Goal: Obtain resource: Obtain resource

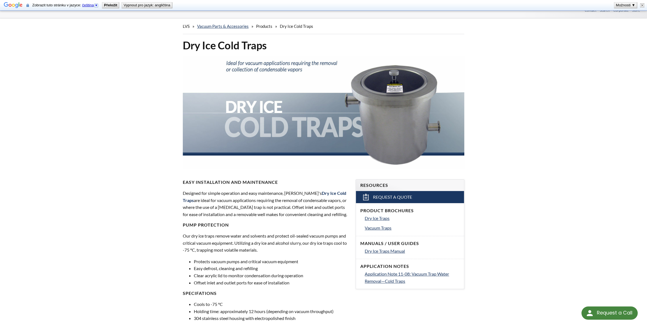
scroll to position [30, 0]
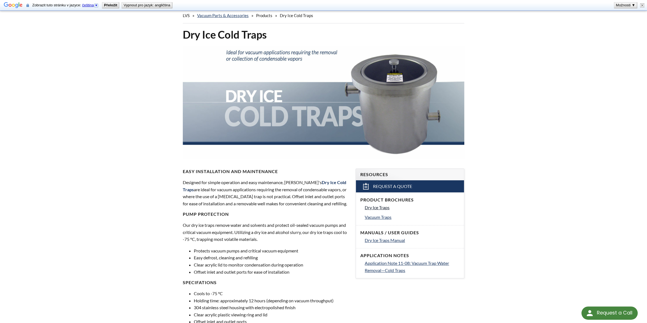
click at [371, 209] on span "Dry Ice Traps" at bounding box center [377, 207] width 25 height 5
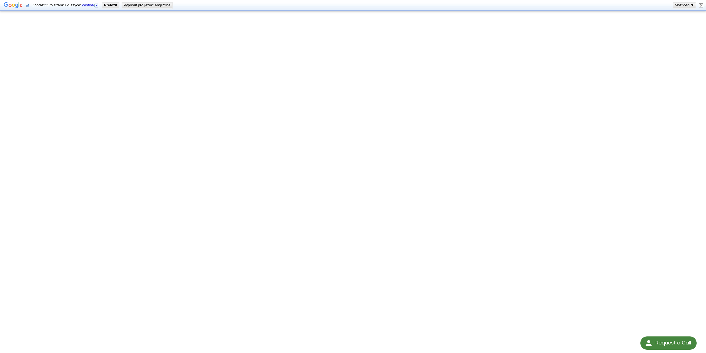
scroll to position [84, 0]
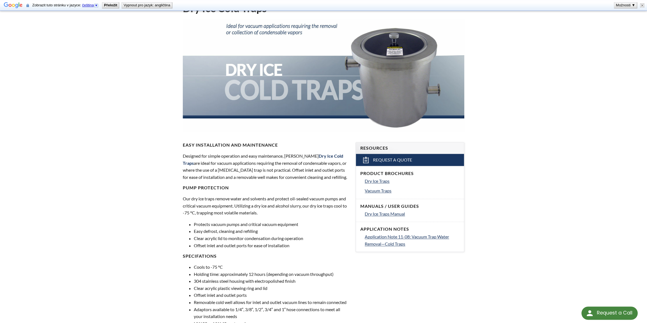
scroll to position [54, 0]
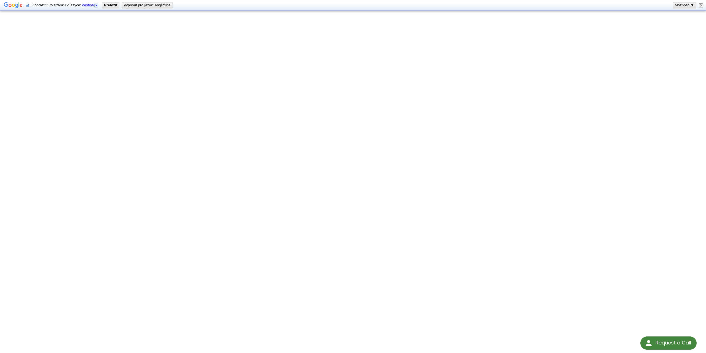
scroll to position [84, 0]
